Goal: Task Accomplishment & Management: Use online tool/utility

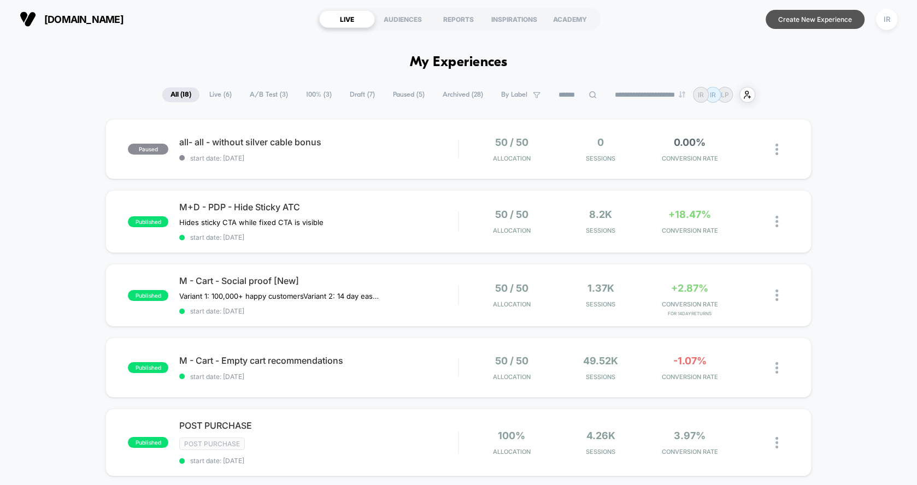
click at [799, 15] on button "Create New Experience" at bounding box center [815, 19] width 99 height 19
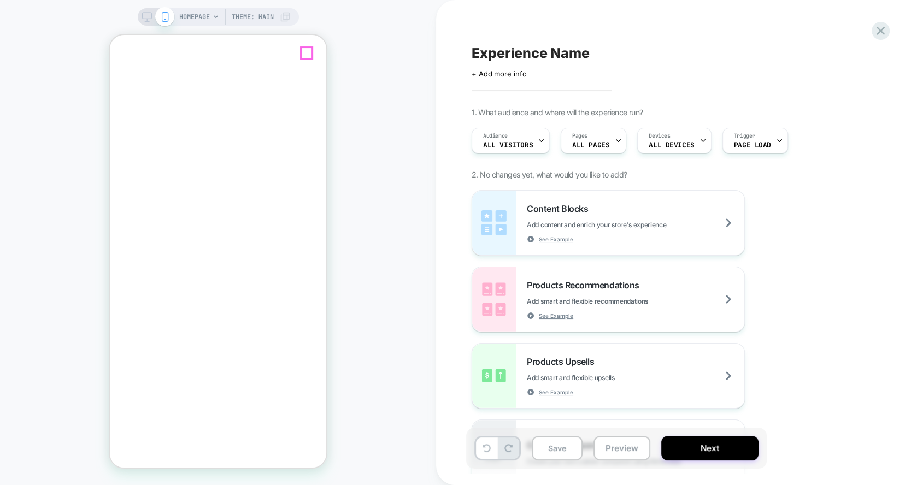
click at [114, 77] on icon "Close" at bounding box center [114, 77] width 0 height 0
click at [654, 142] on span "ALL DEVICES" at bounding box center [671, 146] width 45 height 8
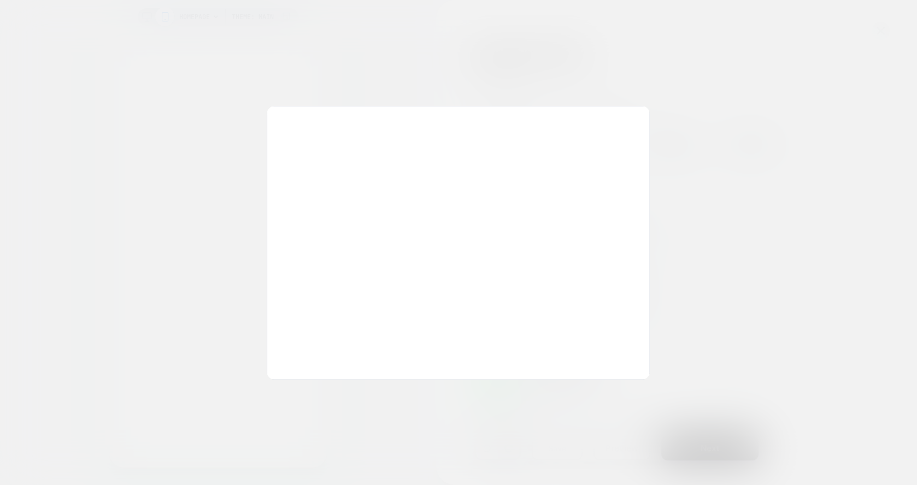
click at [689, 63] on div at bounding box center [458, 242] width 917 height 485
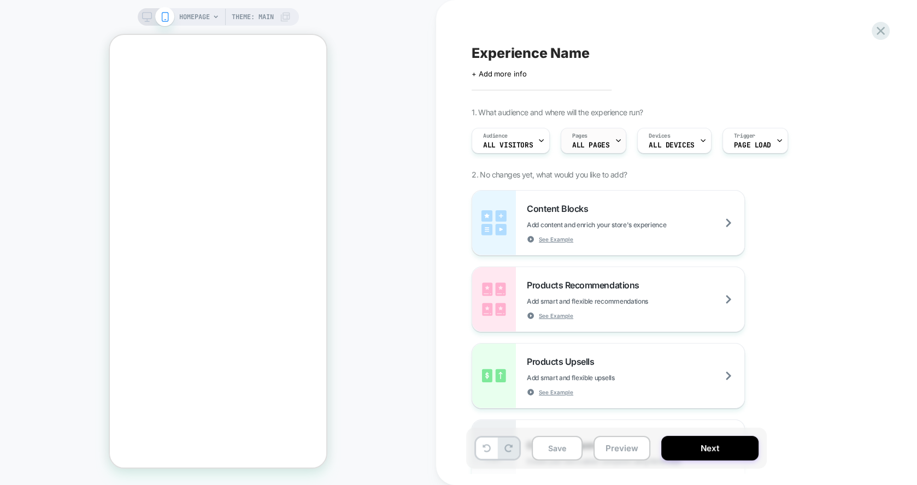
click at [581, 148] on span "ALL PAGES" at bounding box center [590, 146] width 37 height 8
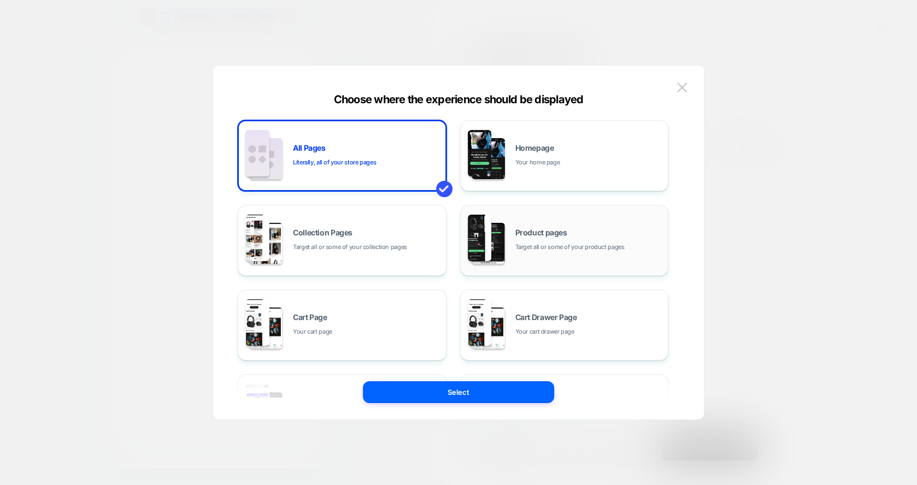
click at [588, 217] on div "Product pages Target all or some of your product pages" at bounding box center [564, 240] width 197 height 60
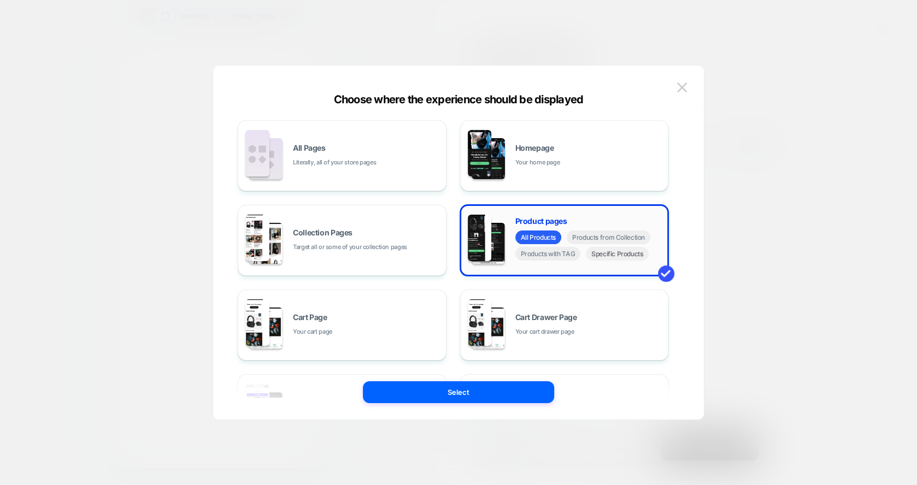
click at [629, 257] on span "Specific Products" at bounding box center [617, 254] width 63 height 14
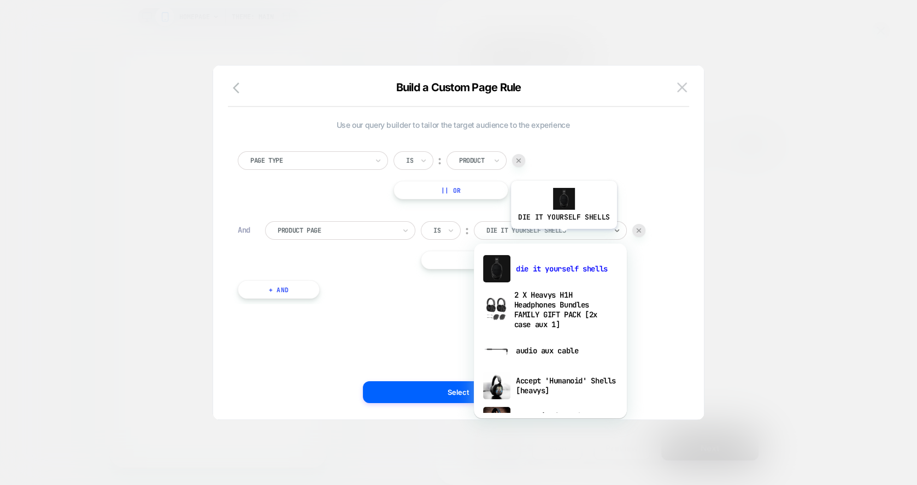
click at [562, 237] on div "die it yourself shells" at bounding box center [550, 230] width 153 height 19
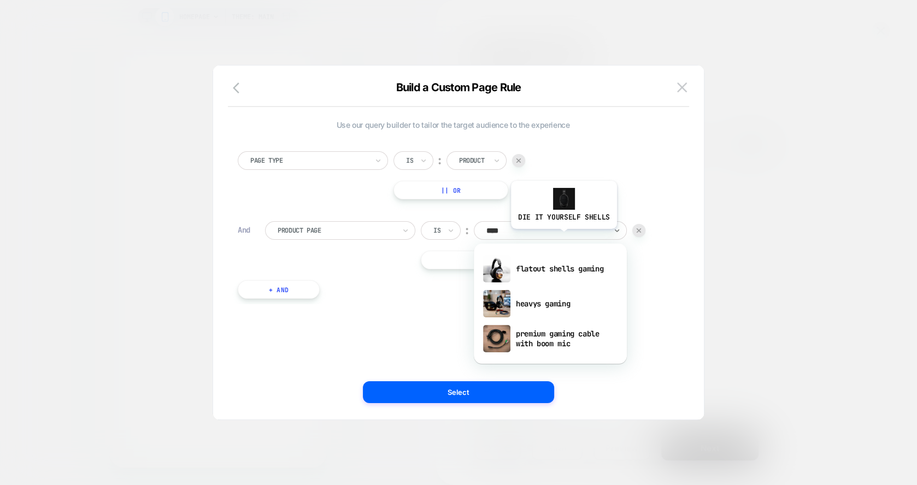
type input "*****"
click at [579, 312] on div "heavys gaming" at bounding box center [550, 303] width 142 height 35
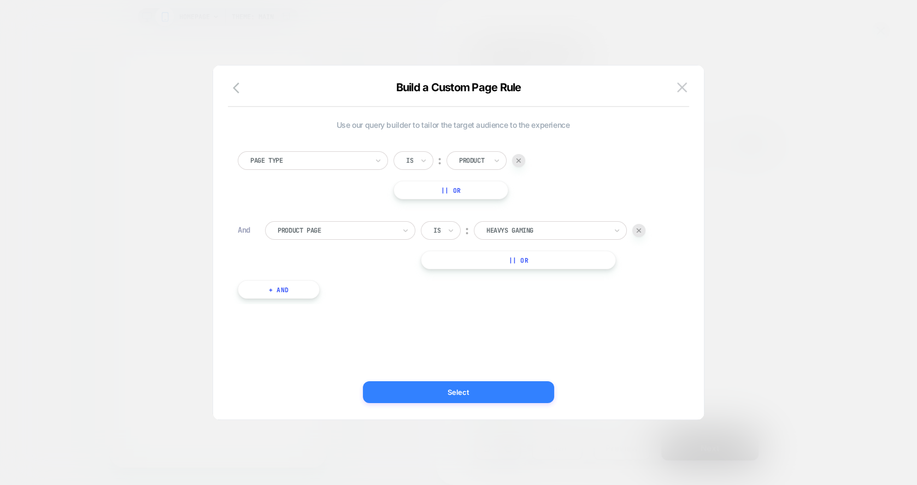
click at [494, 392] on button "Select" at bounding box center [458, 393] width 191 height 22
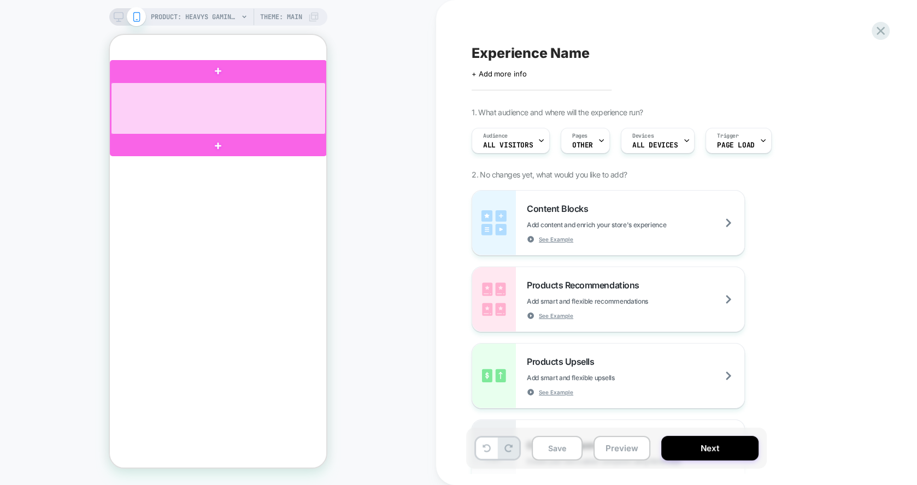
click at [301, 102] on div at bounding box center [218, 109] width 215 height 52
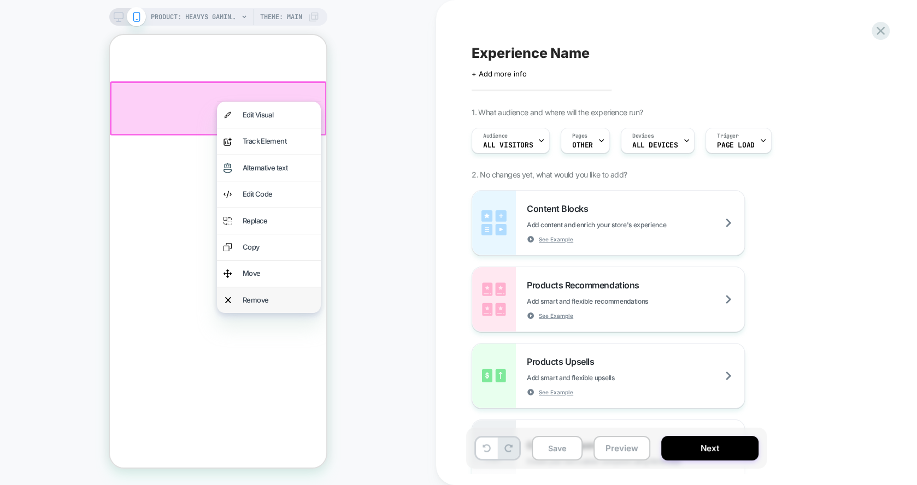
click at [247, 294] on div "Remove" at bounding box center [279, 300] width 72 height 13
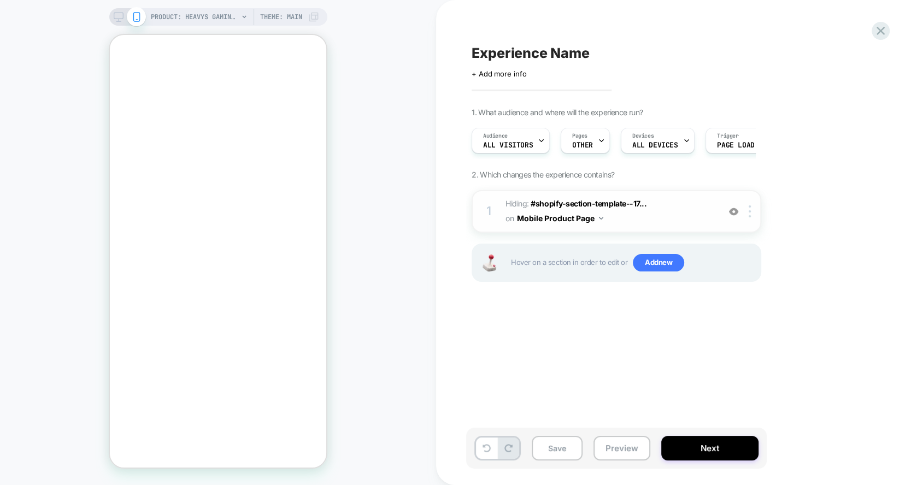
click at [606, 222] on span "Hiding : #shopify-section-template--17... #shopify-section-template--1757472620…" at bounding box center [610, 212] width 208 height 30
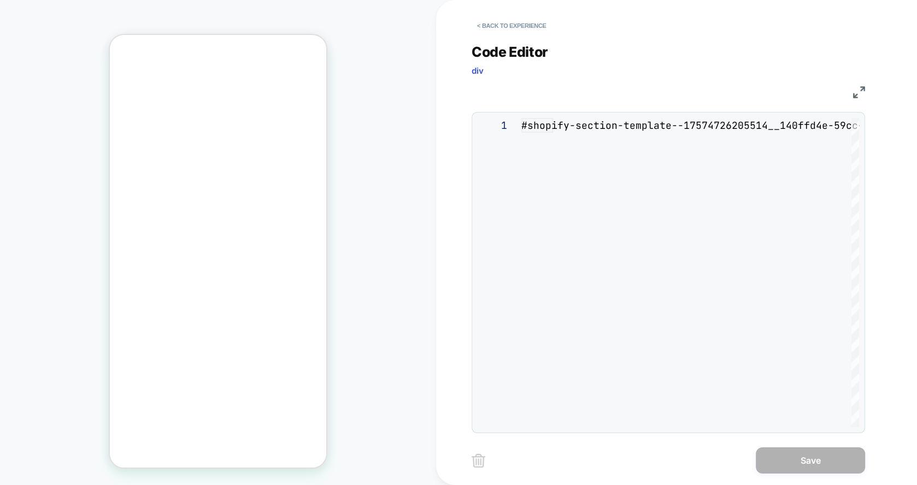
scroll to position [44, 0]
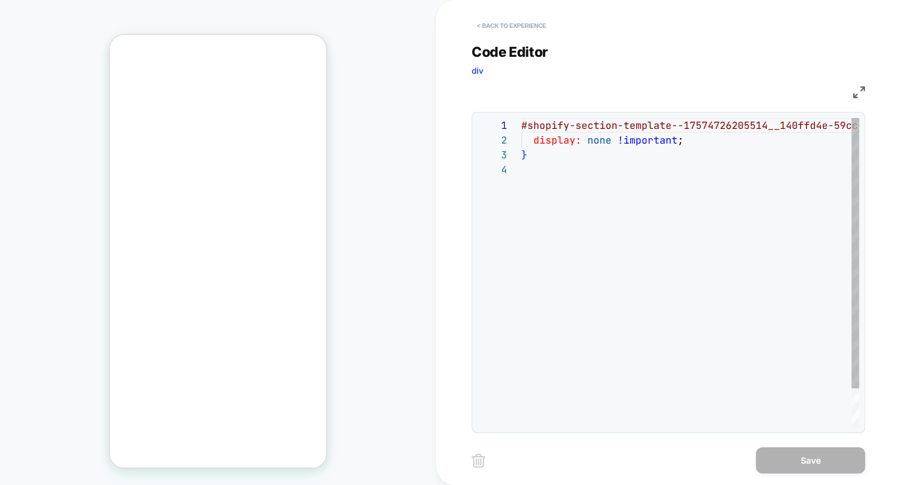
click at [495, 25] on button "< Back to experience" at bounding box center [512, 25] width 80 height 17
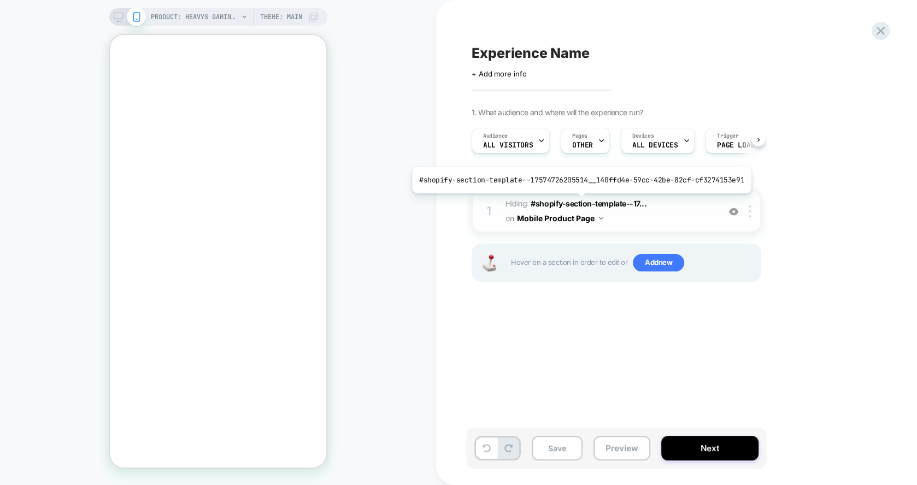
scroll to position [0, 1]
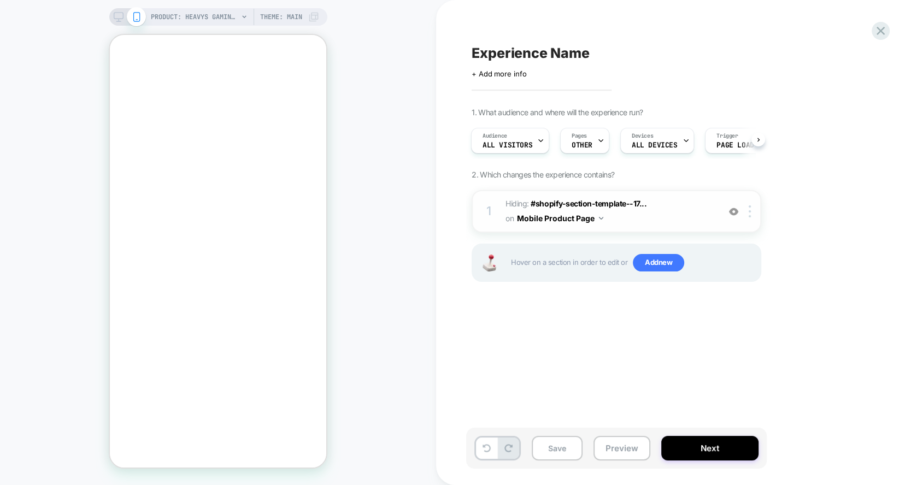
click at [584, 217] on button "Mobile Product Page" at bounding box center [560, 218] width 86 height 16
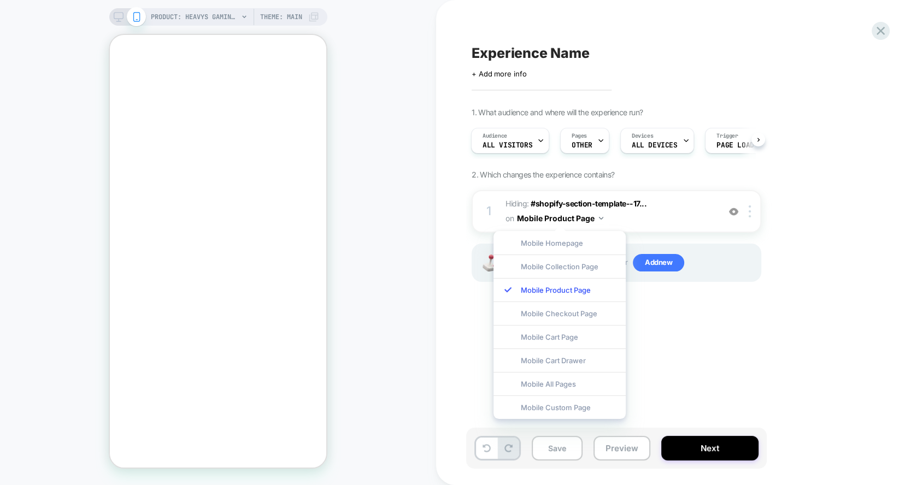
click at [820, 192] on div "1. What audience and where will the experience run? Audience All Visitors Pages…" at bounding box center [671, 209] width 399 height 202
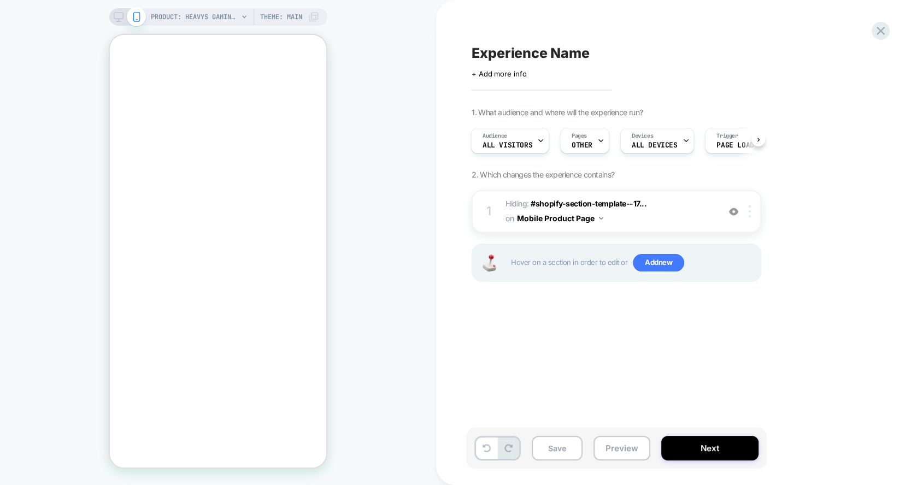
click at [754, 213] on div at bounding box center [752, 212] width 18 height 12
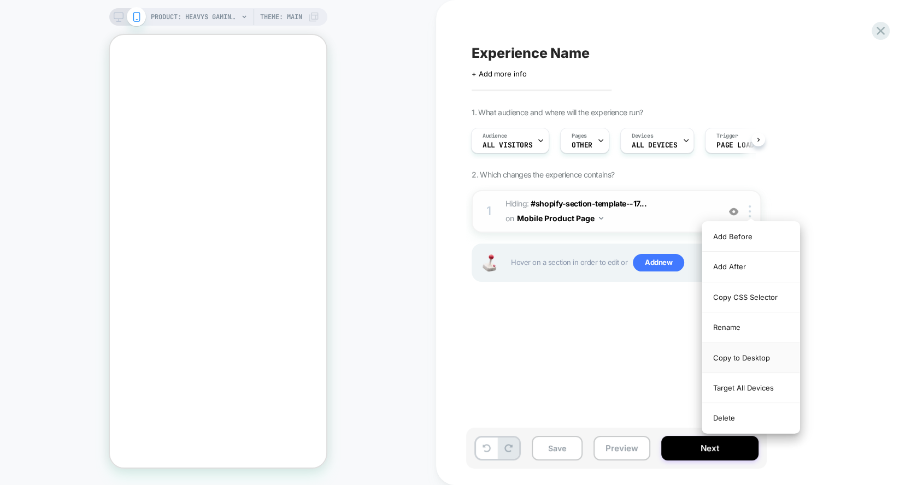
click at [749, 359] on div "Copy to Desktop" at bounding box center [750, 358] width 97 height 30
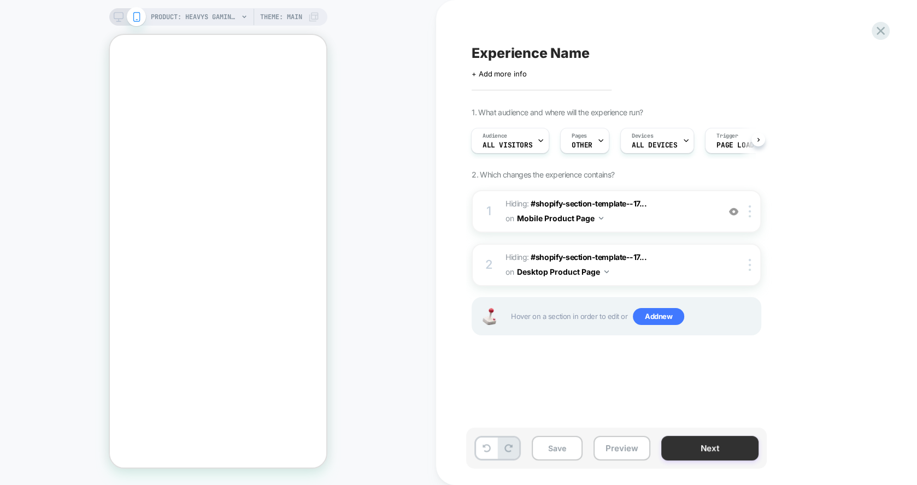
click at [736, 450] on button "Next" at bounding box center [709, 448] width 97 height 25
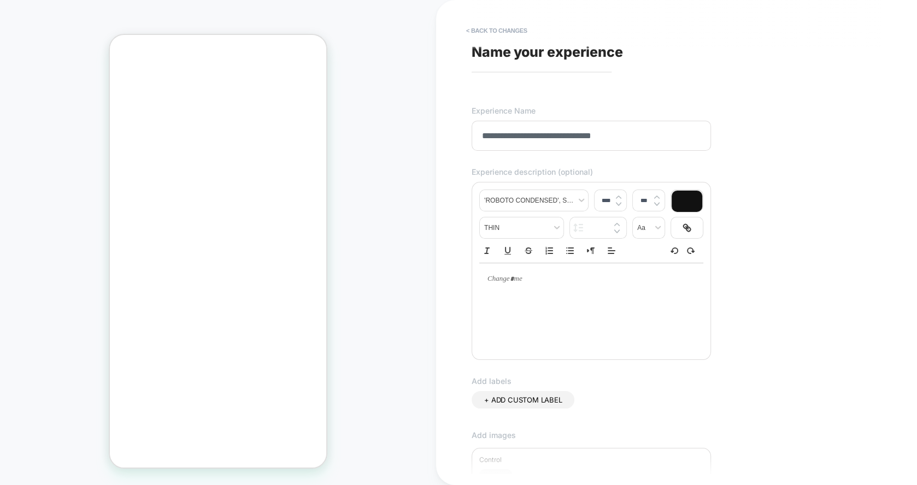
click at [537, 139] on input "**********" at bounding box center [591, 136] width 239 height 30
click at [526, 134] on input "**********" at bounding box center [591, 136] width 239 height 30
type input "**********"
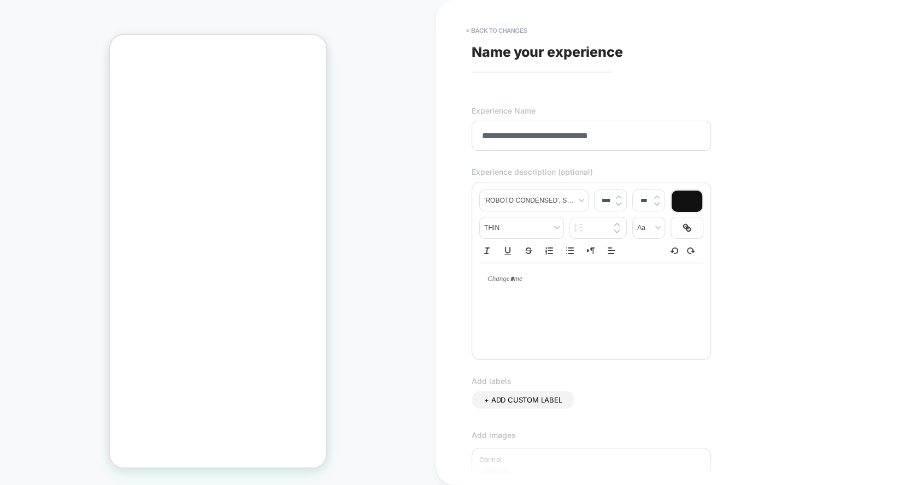
click at [539, 51] on span "Name your experience" at bounding box center [547, 52] width 151 height 16
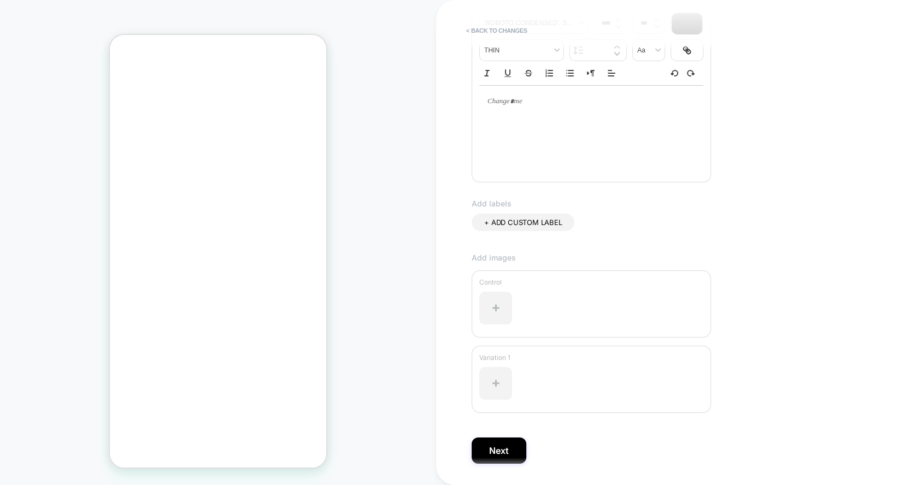
scroll to position [209, 0]
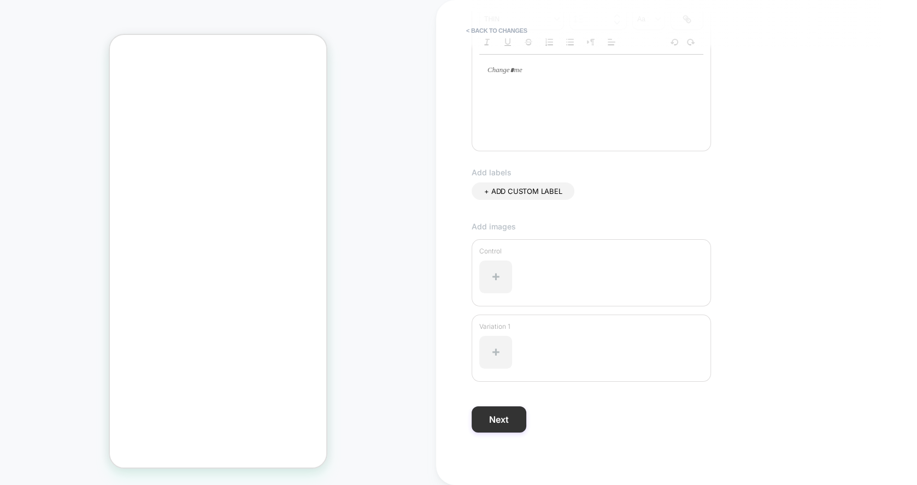
click at [507, 409] on button "Next" at bounding box center [499, 420] width 55 height 26
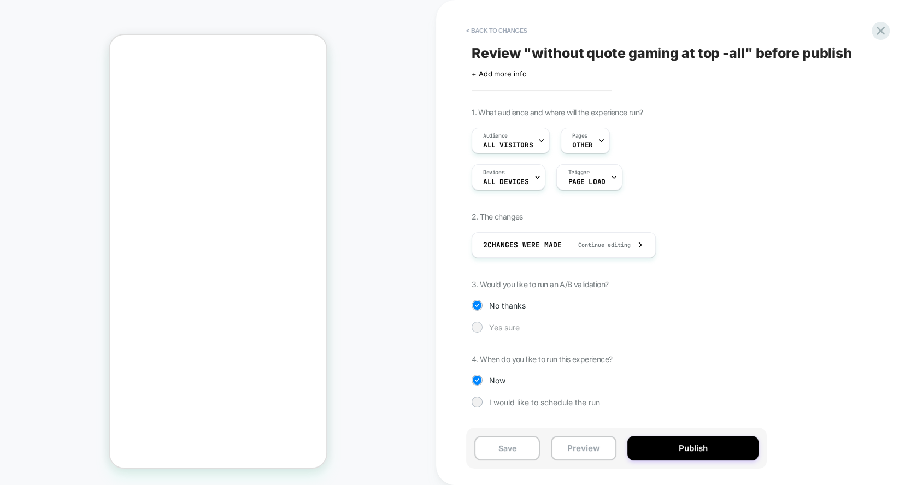
drag, startPoint x: 680, startPoint y: 445, endPoint x: 491, endPoint y: 326, distance: 223.7
click at [491, 325] on div "< Back to changes Review " without quote gaming at top -all " before publish Cl…" at bounding box center [677, 242] width 410 height 485
click at [491, 326] on span "Yes sure" at bounding box center [504, 327] width 31 height 9
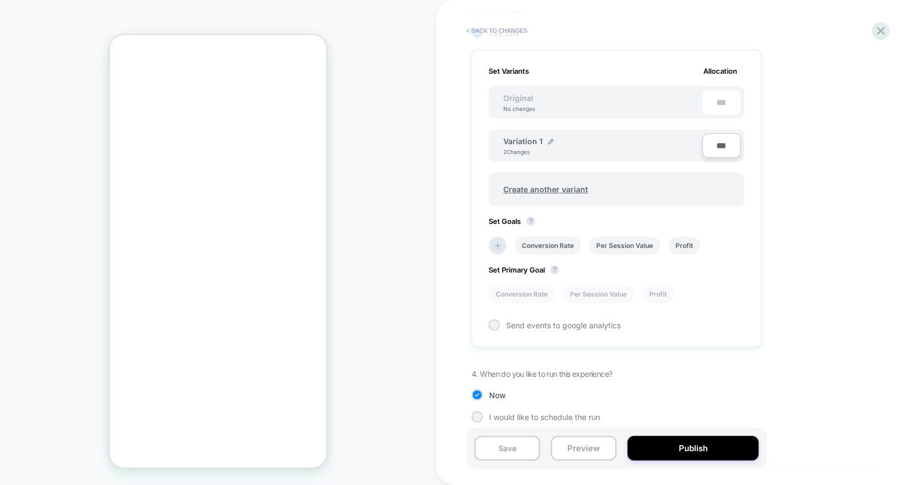
scroll to position [299, 0]
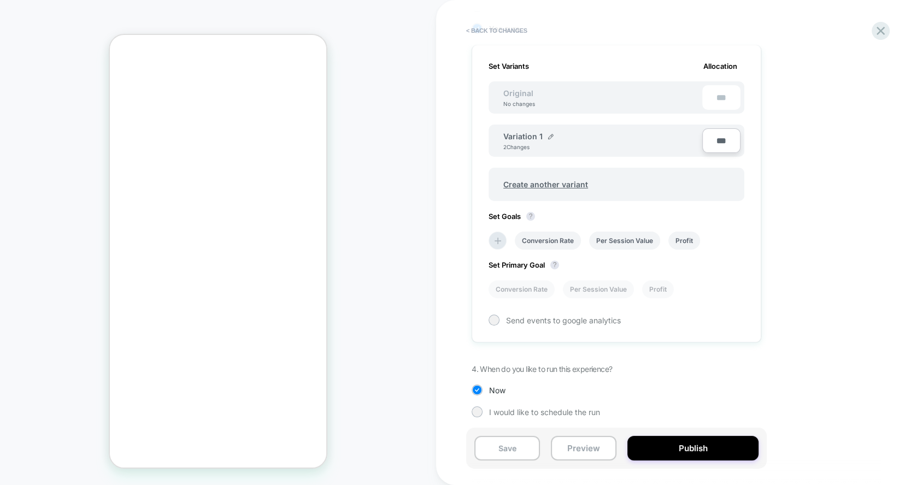
click at [551, 136] on div "Variation 1 2 Changes" at bounding box center [602, 141] width 199 height 19
click at [550, 134] on img at bounding box center [550, 136] width 5 height 5
click at [532, 143] on input "**********" at bounding box center [542, 141] width 79 height 21
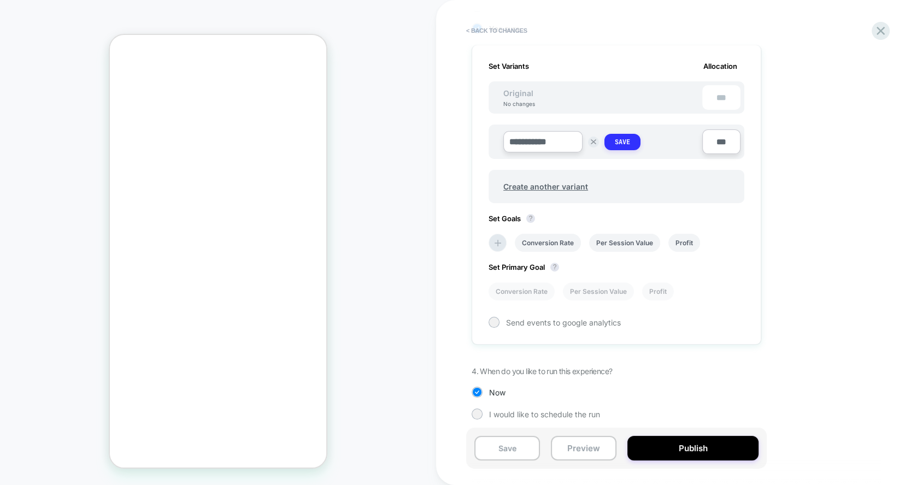
type input "**********"
click at [607, 142] on button "Save" at bounding box center [623, 142] width 36 height 16
drag, startPoint x: 689, startPoint y: 447, endPoint x: 566, endPoint y: 239, distance: 241.4
click at [566, 239] on div "< Back to changes Review " without quote gaming at top -all " before publish Cl…" at bounding box center [677, 242] width 410 height 485
click at [566, 239] on li "Conversion Rate" at bounding box center [548, 241] width 66 height 18
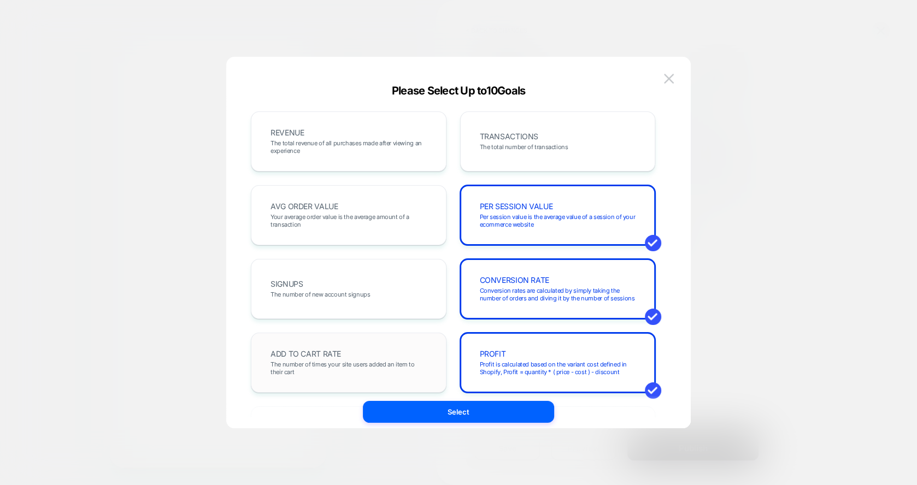
click at [399, 366] on span "The number of times your site users added an item to their cart" at bounding box center [349, 368] width 156 height 15
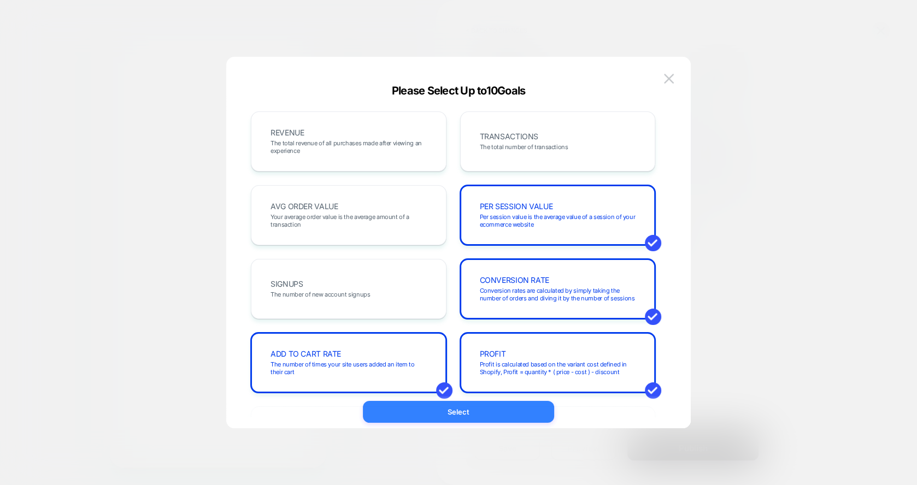
click at [534, 412] on button "Select" at bounding box center [458, 412] width 191 height 22
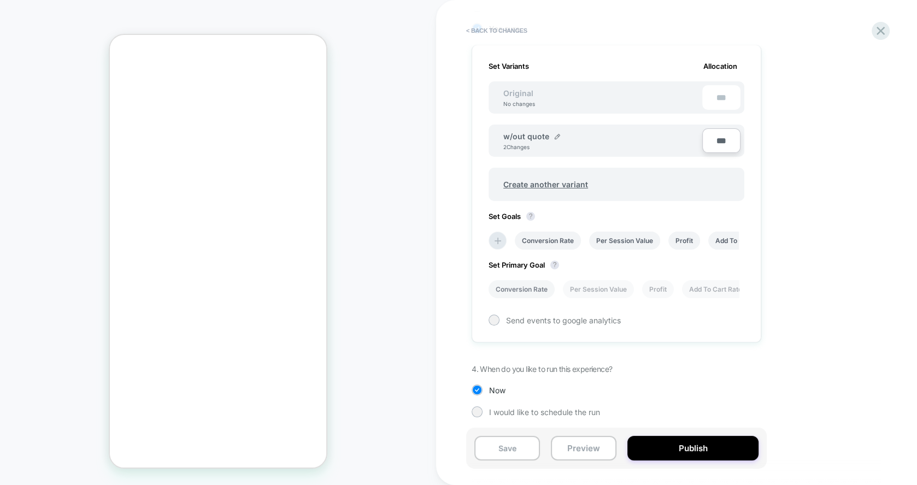
click at [542, 280] on li "Conversion Rate" at bounding box center [522, 289] width 66 height 18
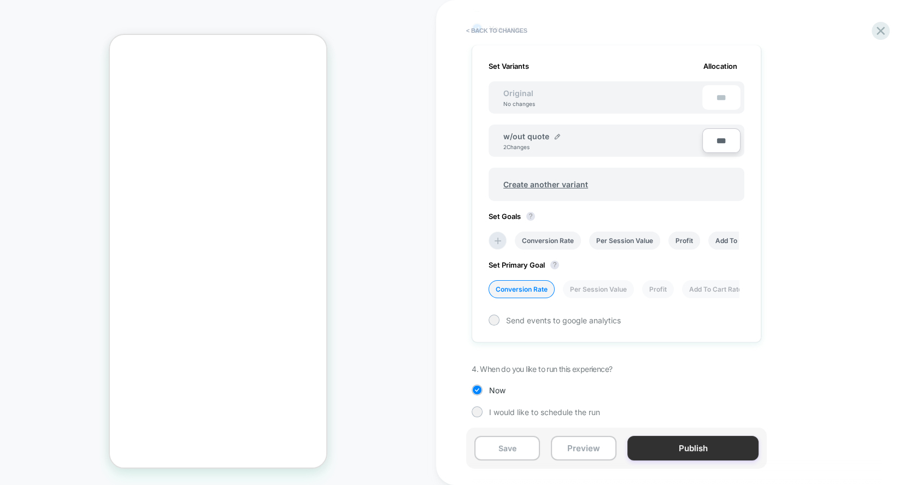
drag, startPoint x: 662, startPoint y: 429, endPoint x: 662, endPoint y: 449, distance: 19.7
click at [662, 449] on div "Save Preview Publish" at bounding box center [616, 448] width 301 height 41
click at [662, 449] on button "Publish" at bounding box center [692, 448] width 131 height 25
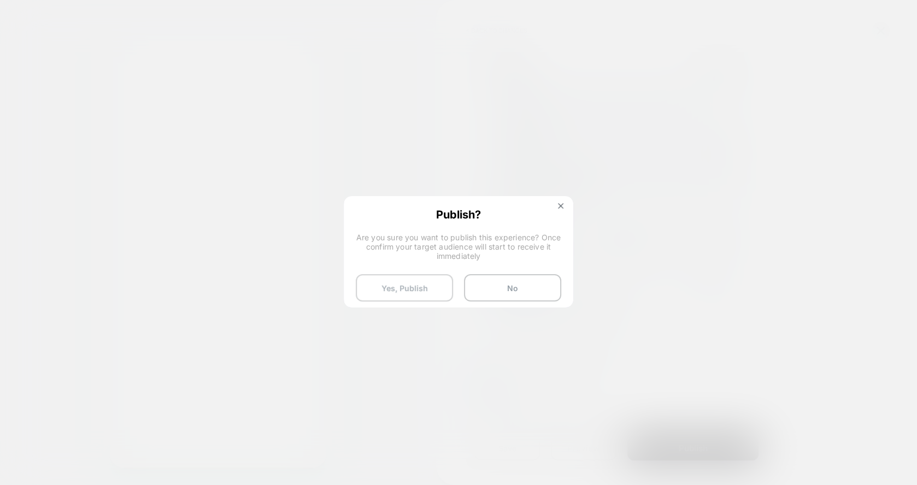
click at [412, 284] on button "Yes, Publish" at bounding box center [404, 287] width 97 height 27
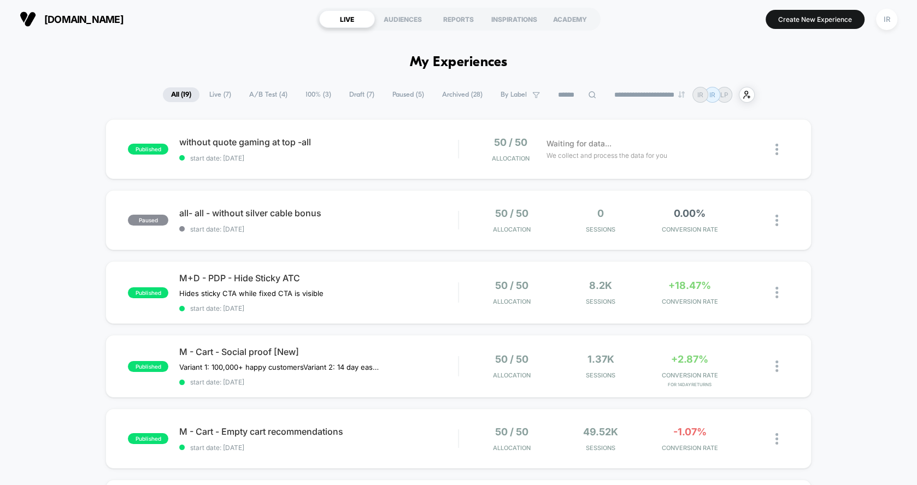
click at [454, 275] on span "M+D - PDP - Hide Sticky ATC" at bounding box center [318, 278] width 279 height 11
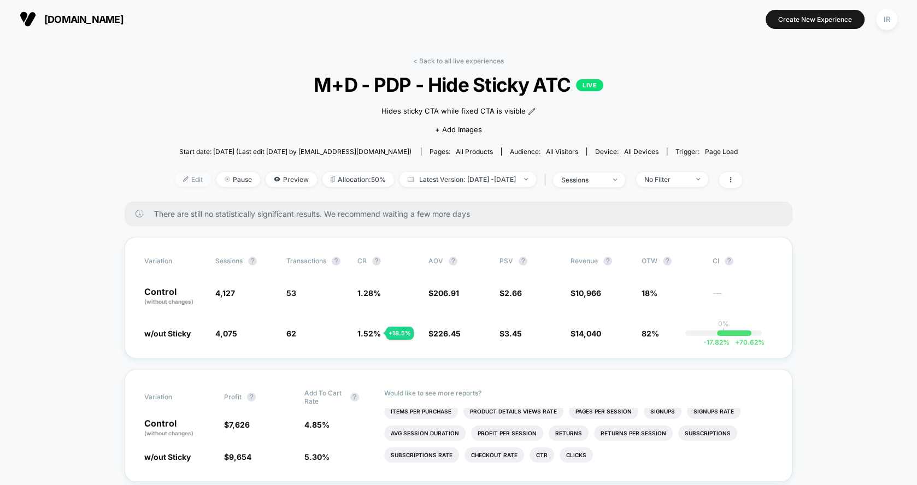
click at [180, 173] on span "Edit" at bounding box center [193, 179] width 36 height 15
